Goal: Information Seeking & Learning: Learn about a topic

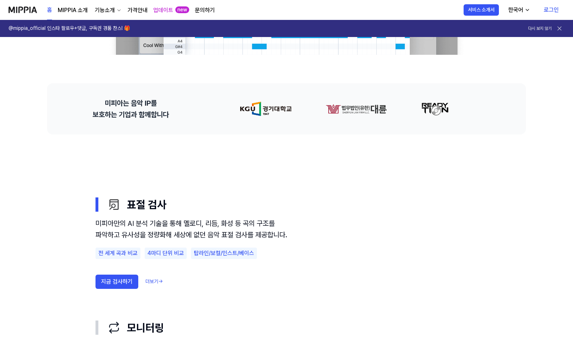
scroll to position [356, 0]
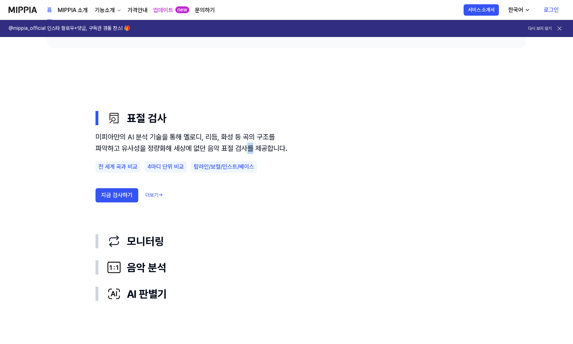
click at [266, 147] on div "미피아만의 AI 분석 기술을 통해 멜로디, 리듬, 화성 등 곡의 구조를 파악하고 유사성을 정량화해 세상에 없던 음악 표절 검사를 제공합니다." at bounding box center [191, 142] width 192 height 23
click at [261, 145] on div "미피아만의 AI 분석 기술을 통해 멜로디, 리듬, 화성 등 곡의 구조를 파악하고 유사성을 정량화해 세상에 없던 음악 표절 검사를 제공합니다." at bounding box center [191, 142] width 192 height 23
click at [260, 148] on div "미피아만의 AI 분석 기술을 통해 멜로디, 리듬, 화성 등 곡의 구조를 파악하고 유사성을 정량화해 세상에 없던 음악 표절 검사를 제공합니다." at bounding box center [191, 142] width 192 height 23
click at [260, 147] on div "미피아만의 AI 분석 기술을 통해 멜로디, 리듬, 화성 등 곡의 구조를 파악하고 유사성을 정량화해 세상에 없던 음악 표절 검사를 제공합니다." at bounding box center [191, 142] width 192 height 23
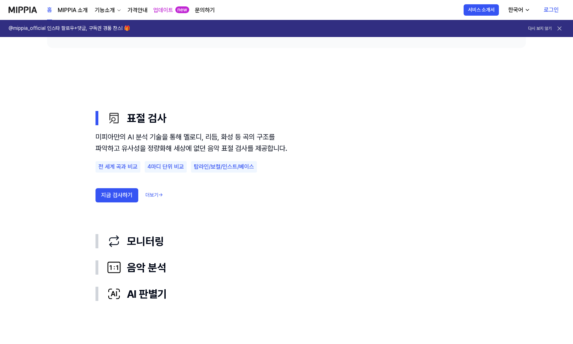
click at [214, 150] on div "미피아만의 AI 분석 기술을 통해 멜로디, 리듬, 화성 등 곡의 구조를 파악하고 유사성을 정량화해 세상에 없던 음악 표절 검사를 제공합니다." at bounding box center [191, 142] width 192 height 23
click at [214, 149] on div "미피아만의 AI 분석 기술을 통해 멜로디, 리듬, 화성 등 곡의 구조를 파악하고 유사성을 정량화해 세상에 없던 음악 표절 검사를 제공합니다." at bounding box center [191, 142] width 192 height 23
click at [215, 149] on div "미피아만의 AI 분석 기술을 통해 멜로디, 리듬, 화성 등 곡의 구조를 파악하고 유사성을 정량화해 세상에 없던 음악 표절 검사를 제공합니다." at bounding box center [191, 142] width 192 height 23
click at [188, 154] on div "미피아만의 AI 분석 기술을 통해 멜로디, 리듬, 화성 등 곡의 구조를 파악하고 유사성을 정량화해 세상에 없던 음악 표절 검사를 제공합니다." at bounding box center [191, 142] width 192 height 23
